Goal: Task Accomplishment & Management: Use online tool/utility

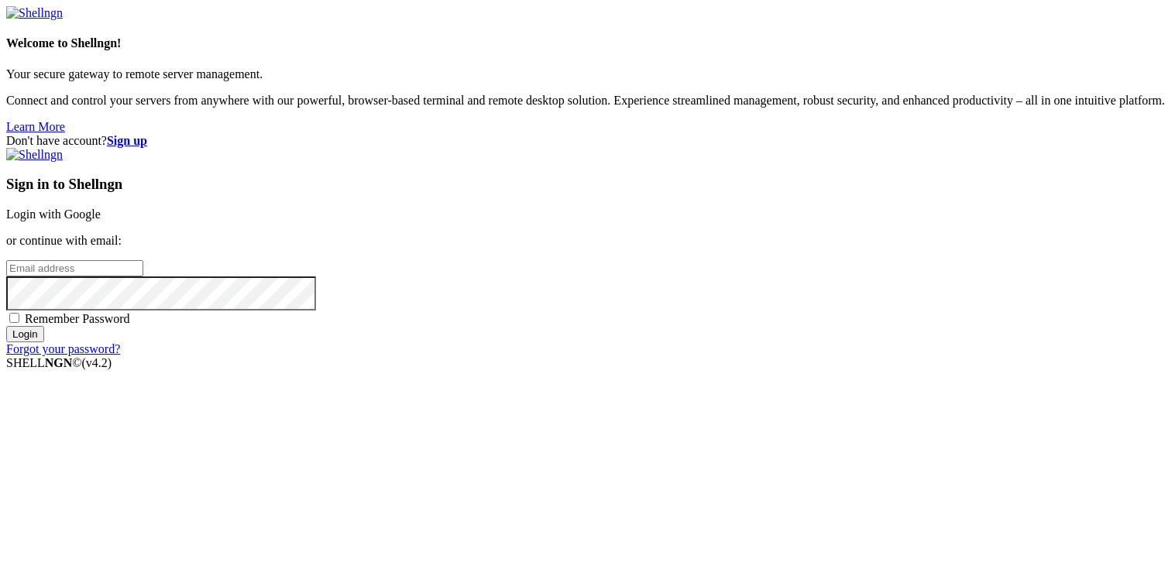
click at [143, 277] on input "email" at bounding box center [74, 268] width 137 height 16
type input "[EMAIL_ADDRESS][DOMAIN_NAME]"
click at [6, 326] on input "Login" at bounding box center [25, 334] width 38 height 16
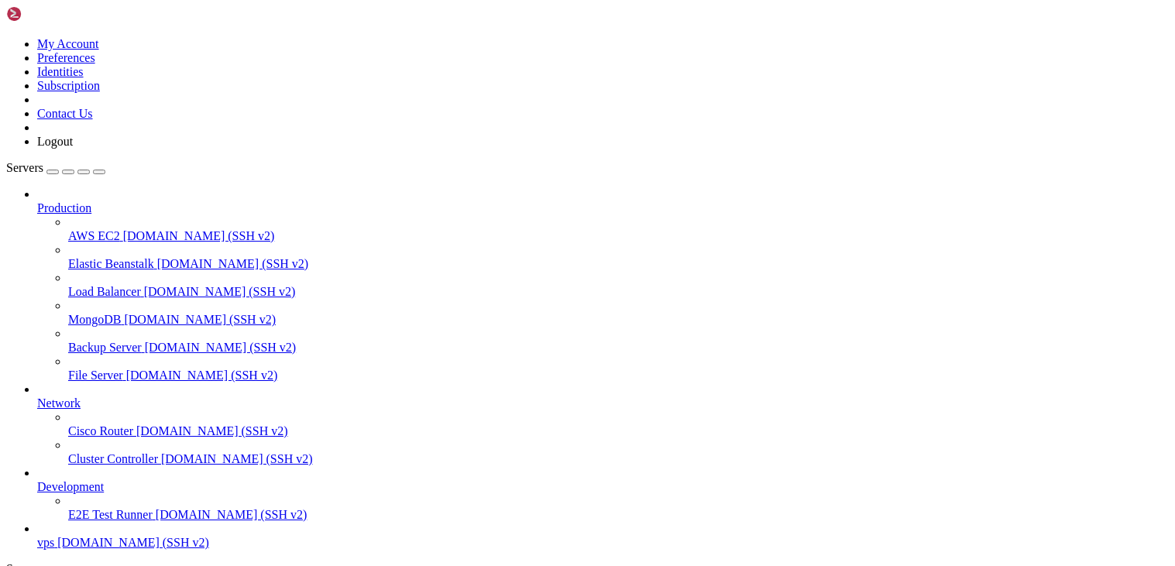
scroll to position [57, 0]
click at [120, 508] on span "E2E Test Runner" at bounding box center [110, 514] width 84 height 13
click at [54, 536] on span "vps" at bounding box center [45, 542] width 17 height 13
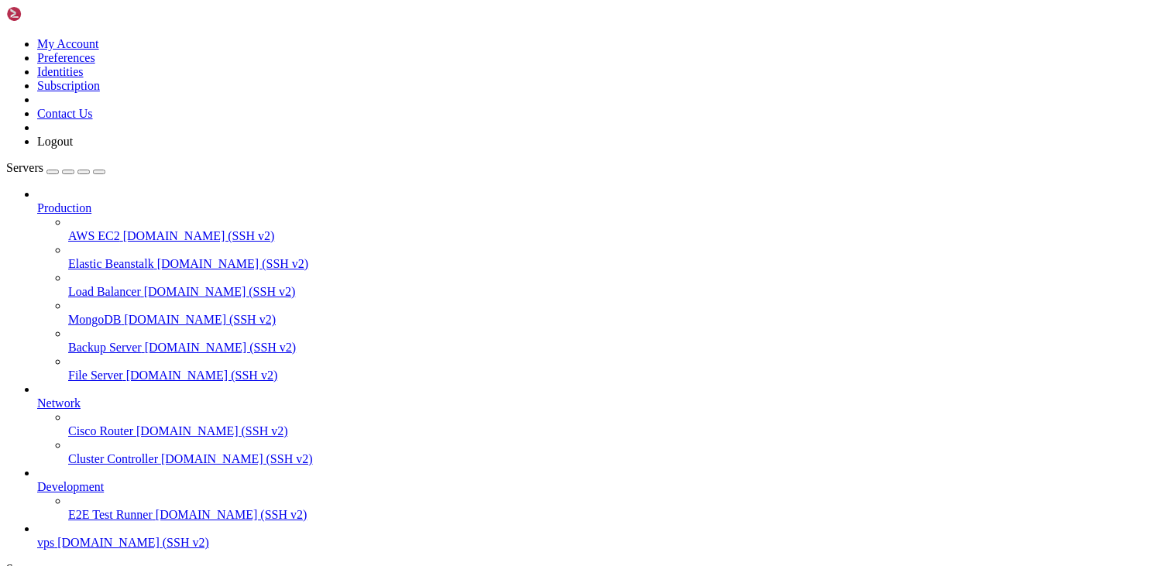
click at [54, 536] on span "vps" at bounding box center [45, 542] width 17 height 13
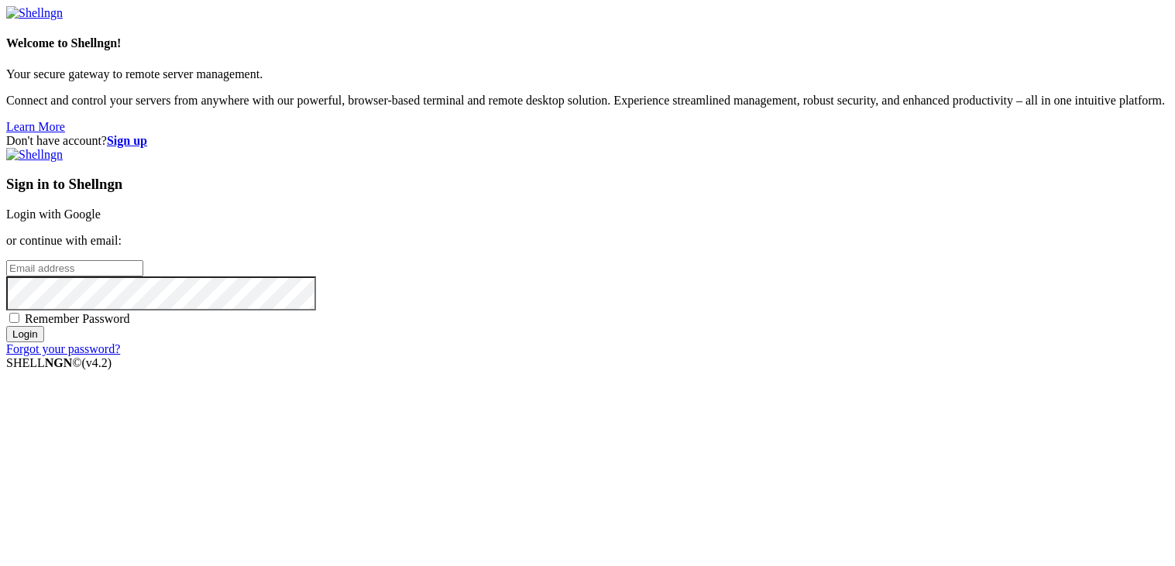
click at [705, 253] on div "Sign in to Shellngn Login with Google or continue with email: Remember Password…" at bounding box center [587, 252] width 1163 height 208
click at [143, 262] on input "email" at bounding box center [74, 268] width 137 height 16
type input "[EMAIL_ADDRESS][DOMAIN_NAME]"
click at [6, 326] on input "Login" at bounding box center [25, 334] width 38 height 16
